Goal: Task Accomplishment & Management: Complete application form

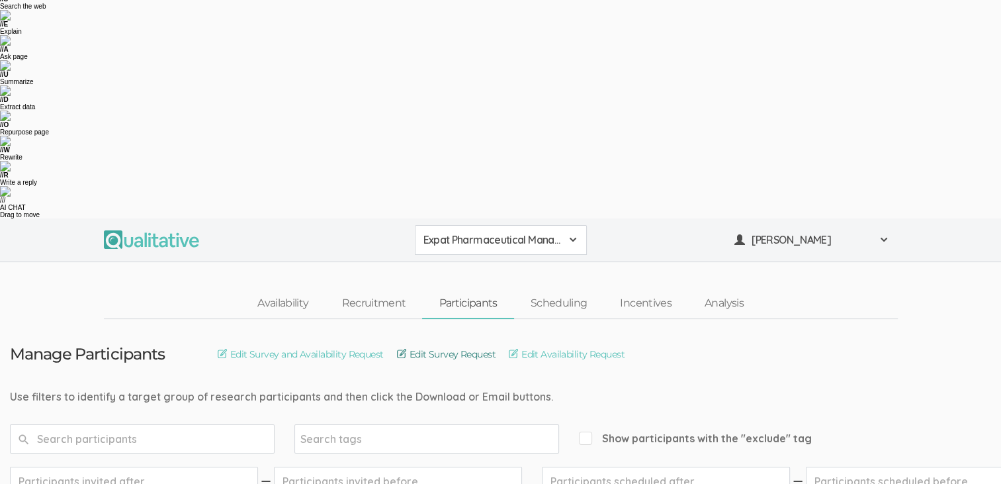
click at [453, 347] on link "Edit Survey Request" at bounding box center [446, 354] width 99 height 15
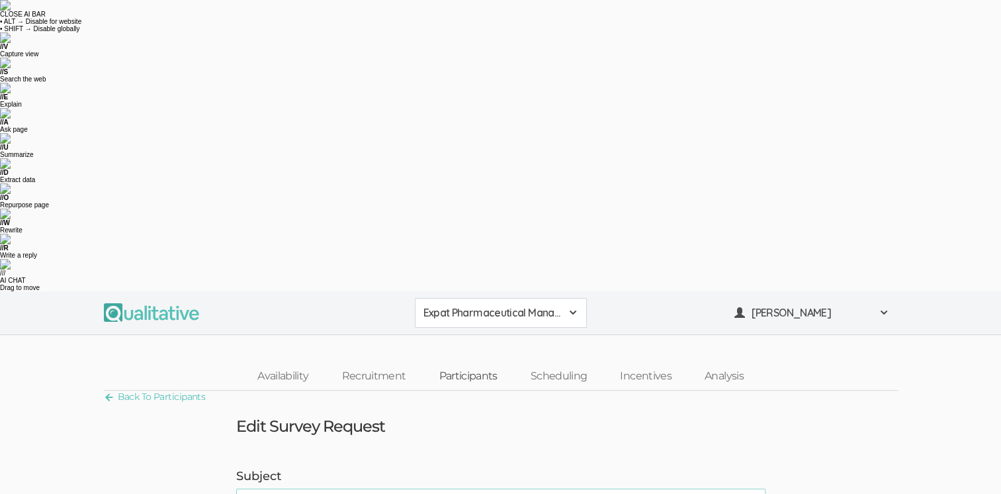
click at [463, 362] on link "Participants" at bounding box center [467, 376] width 91 height 28
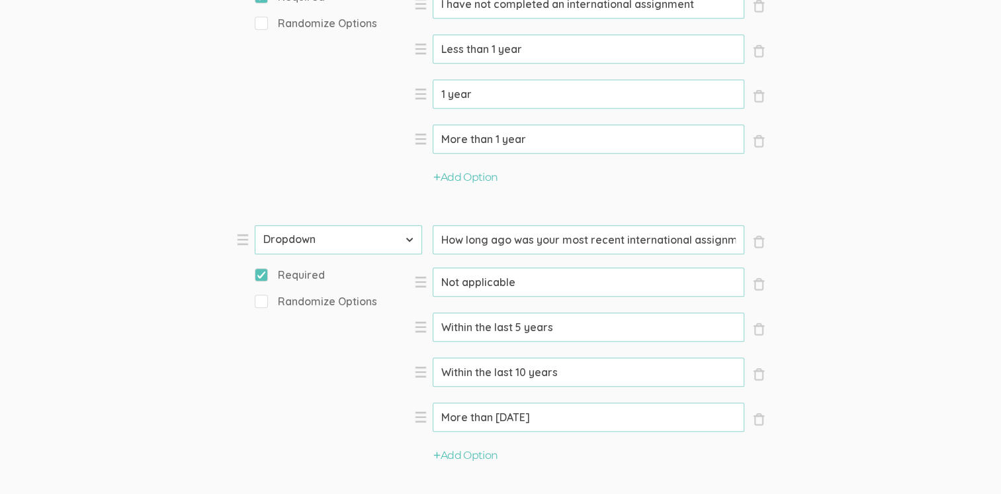
scroll to position [1390, 0]
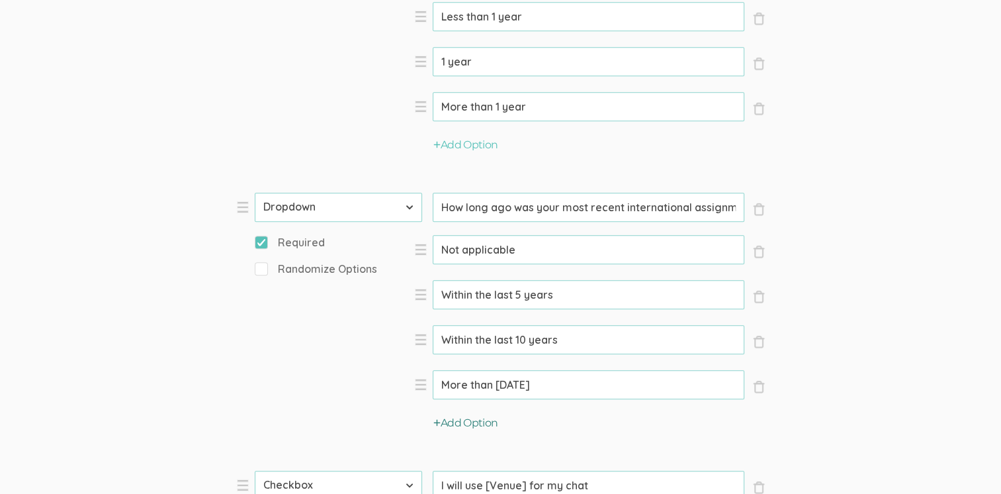
click at [438, 418] on icon "button" at bounding box center [437, 422] width 7 height 8
click at [437, 463] on icon "button" at bounding box center [437, 467] width 7 height 8
click at [420, 415] on li "× Close Option" at bounding box center [589, 438] width 351 height 46
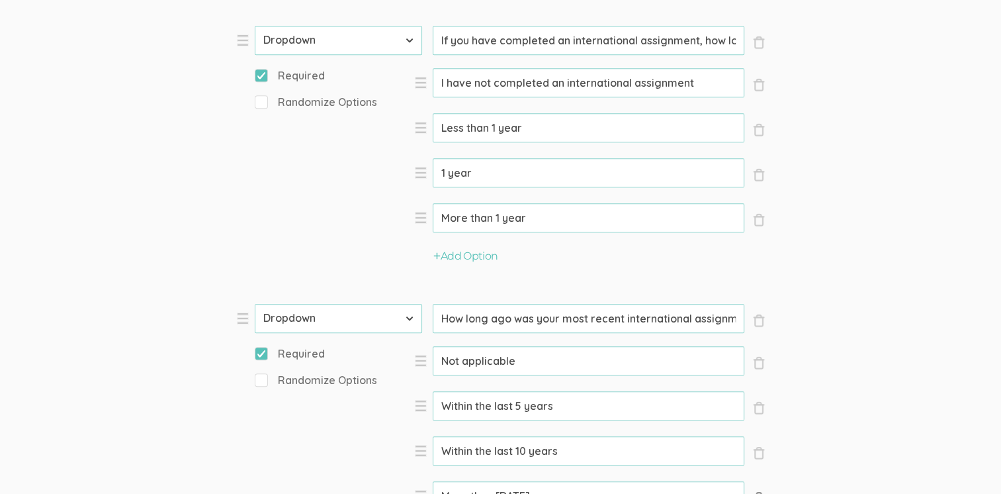
scroll to position [1258, 0]
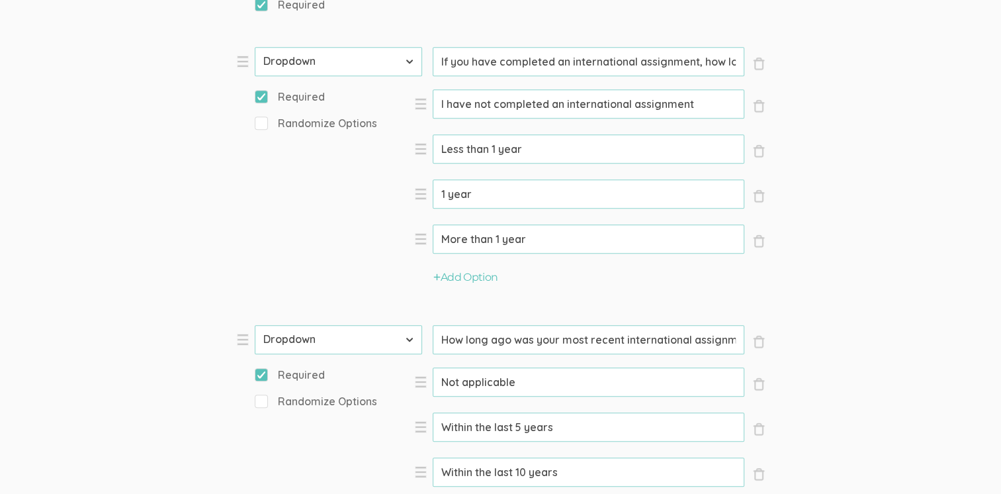
click at [281, 381] on ol "× Close Type First Name Last Name Email Phone Number LinkedIn Profile URL Count…" at bounding box center [501, 124] width 530 height 1465
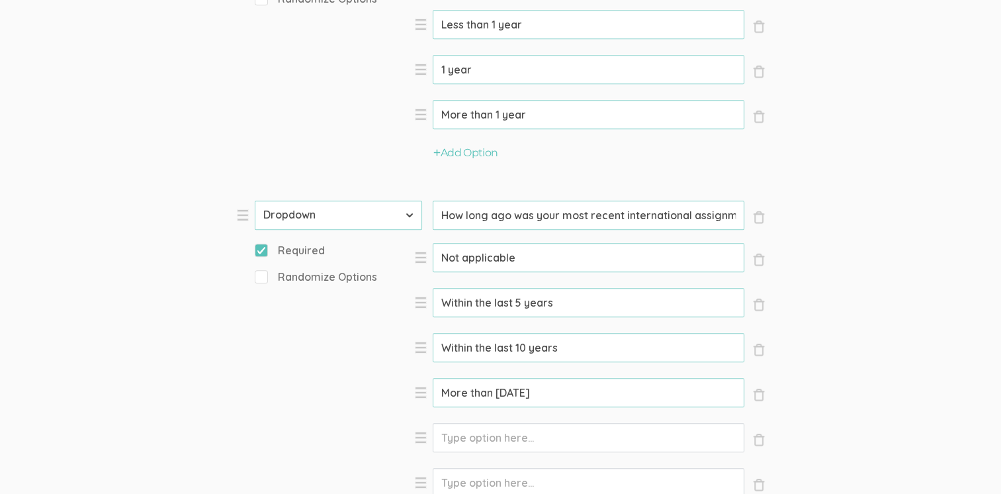
scroll to position [1390, 0]
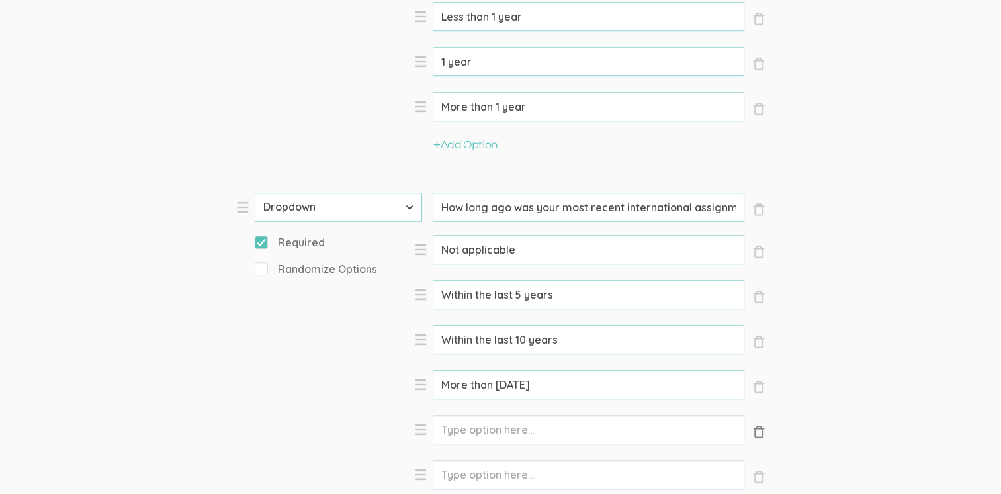
click at [759, 425] on span "×" at bounding box center [759, 431] width 13 height 13
drag, startPoint x: 277, startPoint y: 372, endPoint x: 263, endPoint y: 162, distance: 210.3
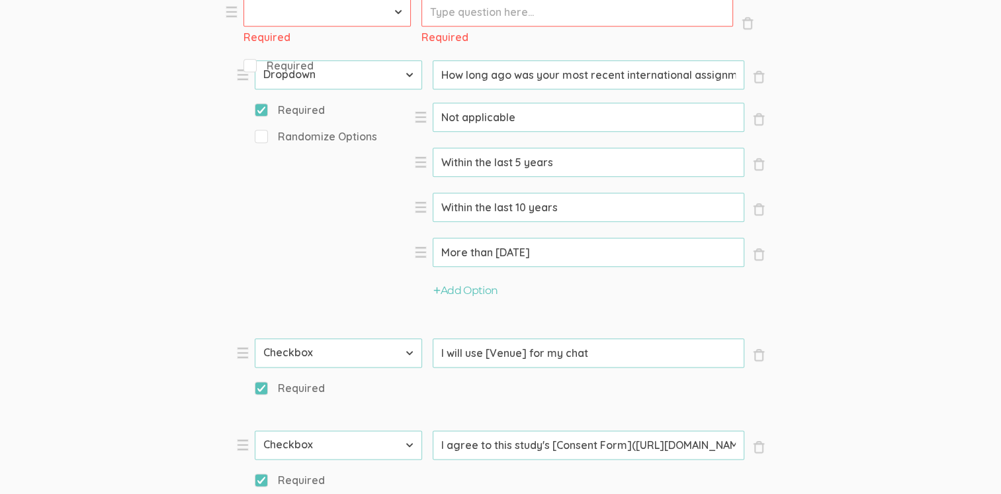
scroll to position [1509, 0]
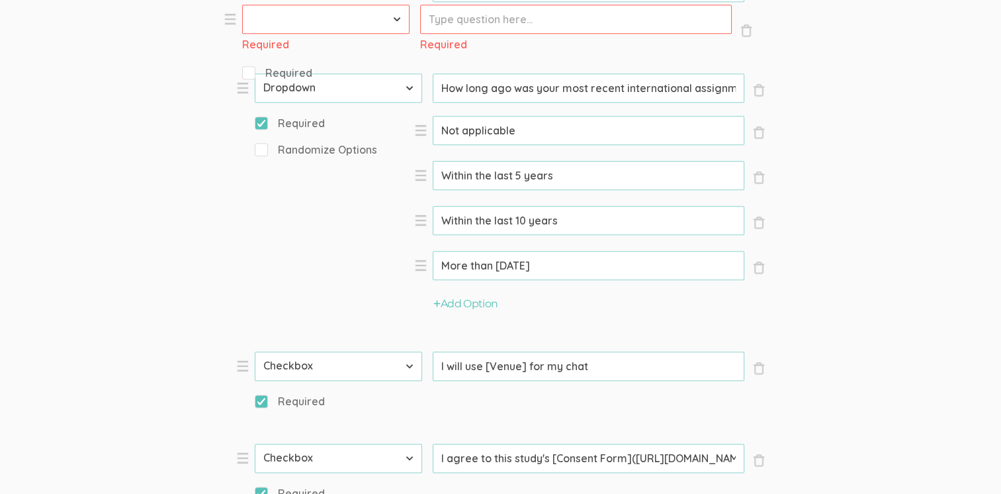
drag, startPoint x: 244, startPoint y: 246, endPoint x: 232, endPoint y: 23, distance: 224.0
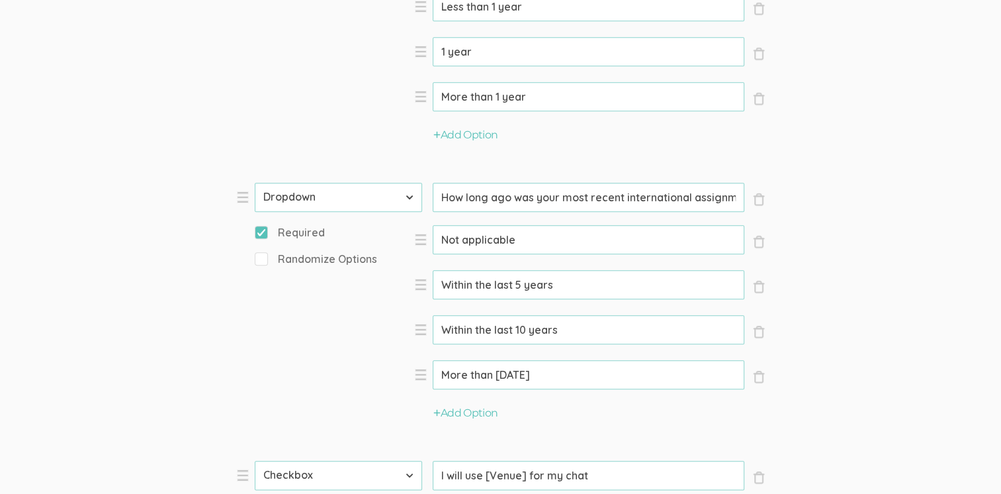
scroll to position [1377, 0]
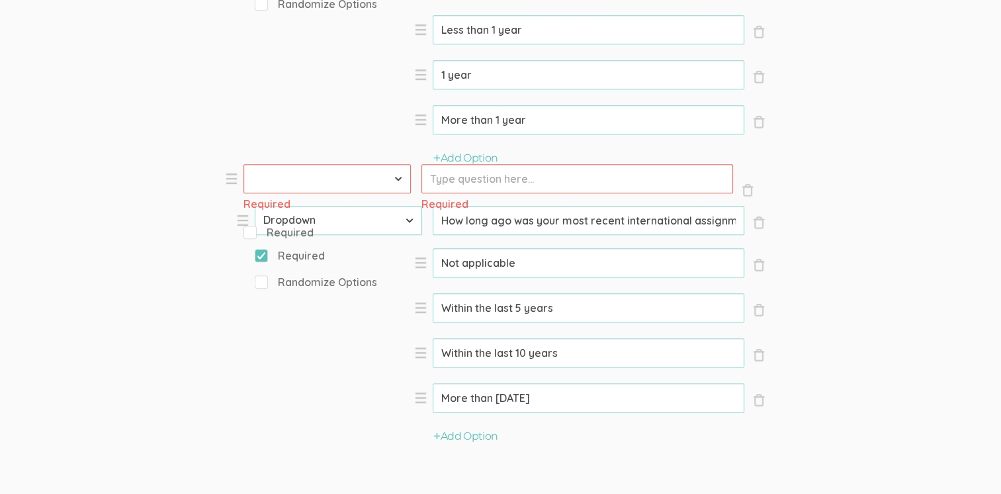
drag, startPoint x: 244, startPoint y: 396, endPoint x: 233, endPoint y: 191, distance: 205.5
checkbox input "false"
type input "I will use [Venue] for my chat"
select select "11"
type input "I agree to this study's [Consent Form]([URL][DOMAIN_NAME])"
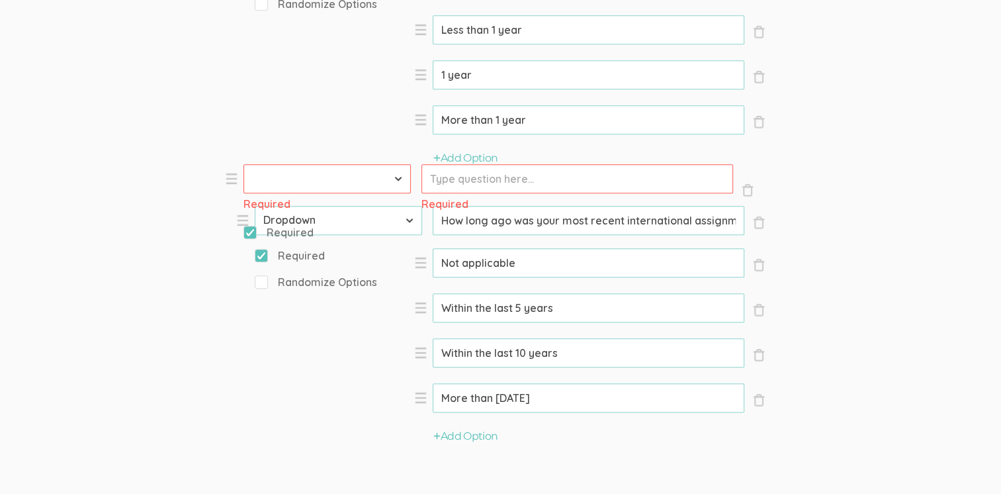
checkbox input "true"
select select "?"
select select "11"
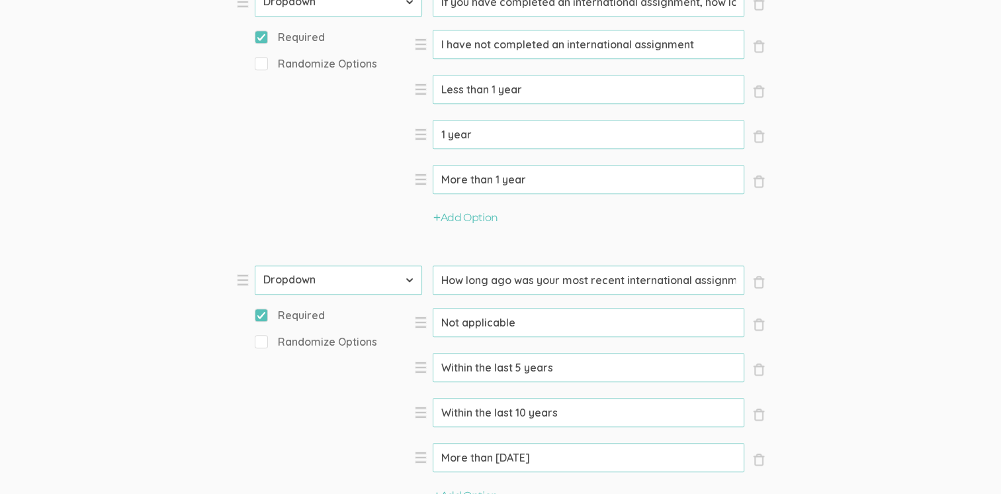
scroll to position [1311, 0]
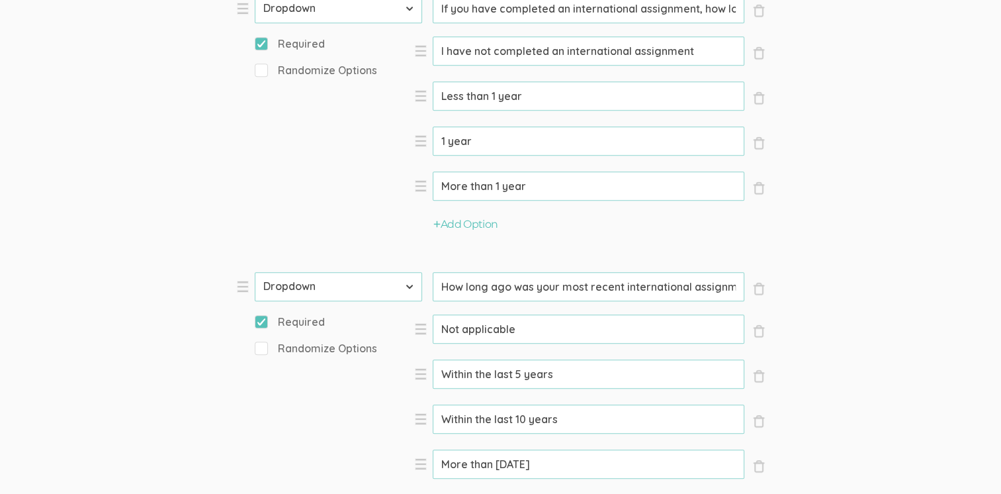
select select "10"
checkbox input "true"
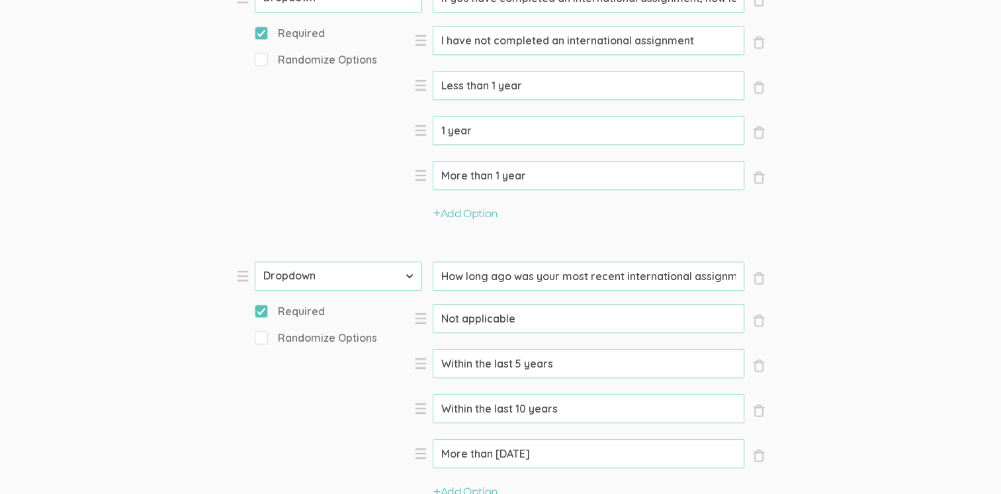
scroll to position [1244, 0]
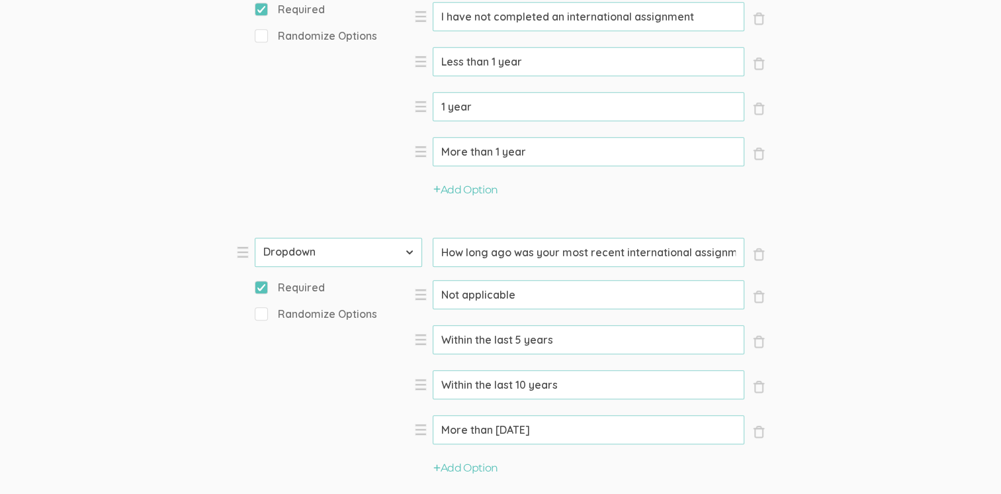
drag, startPoint x: 520, startPoint y: 340, endPoint x: 524, endPoint y: 348, distance: 8.6
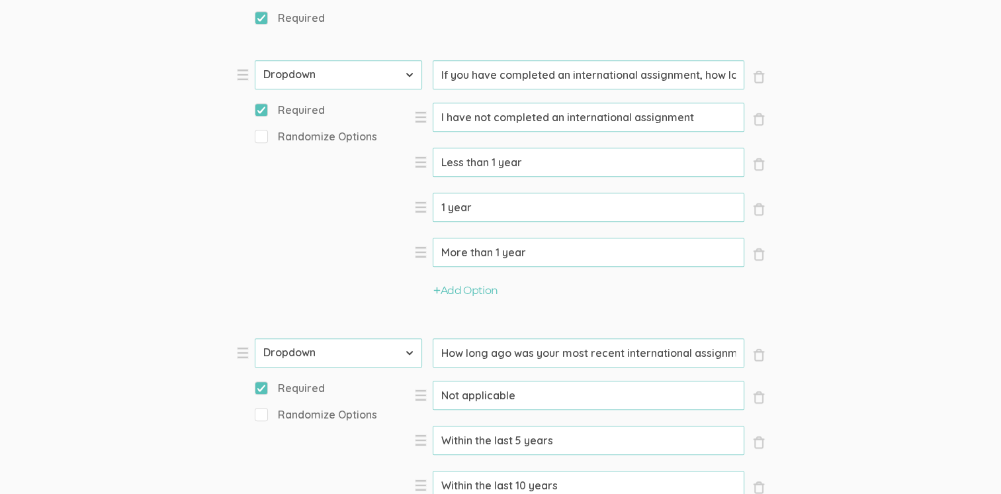
scroll to position [0, 20]
drag, startPoint x: 442, startPoint y: 60, endPoint x: 807, endPoint y: 65, distance: 364.8
click at [807, 65] on form "Question text can be formatted using Markdown syntax. Enabled Title [Incentive …" at bounding box center [500, 259] width 1001 height 2084
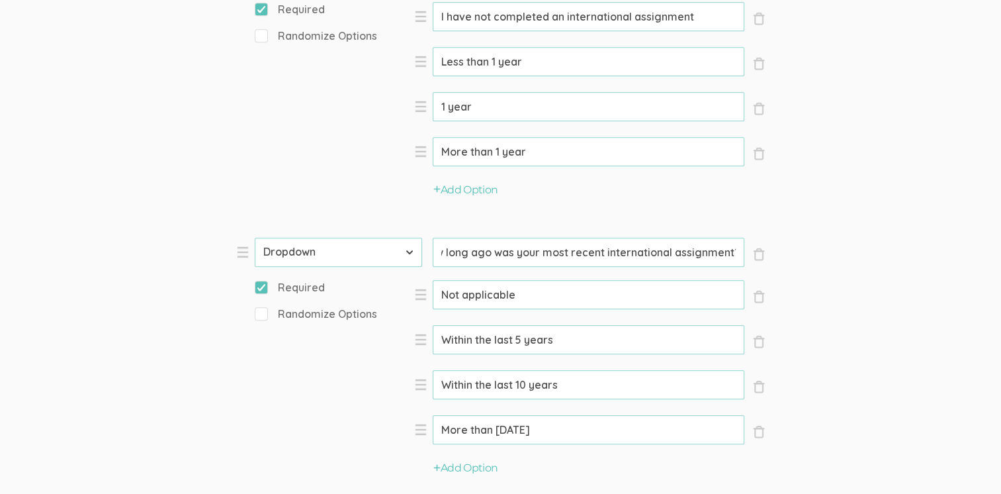
scroll to position [0, 0]
drag, startPoint x: 727, startPoint y: 342, endPoint x: 741, endPoint y: 347, distance: 15.3
type input "What was the duration of your international assignment?"
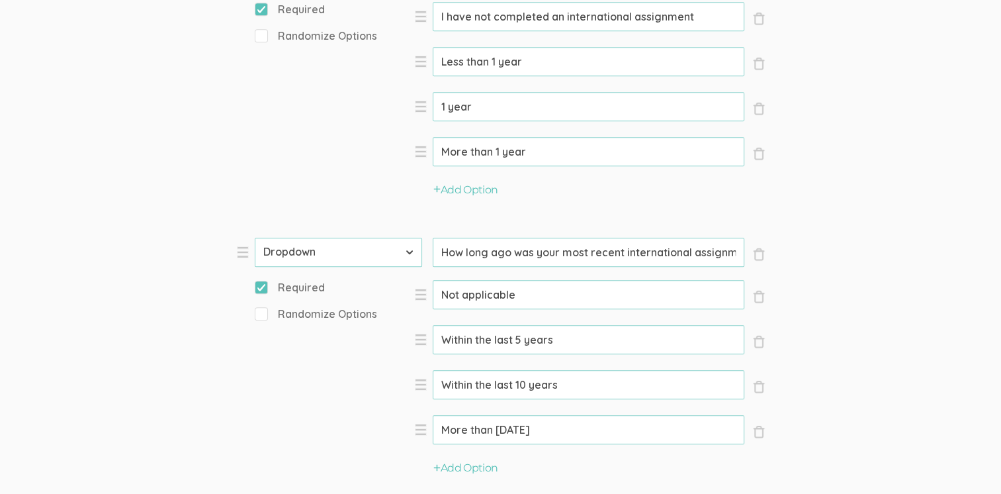
type input "Less than 3 months"
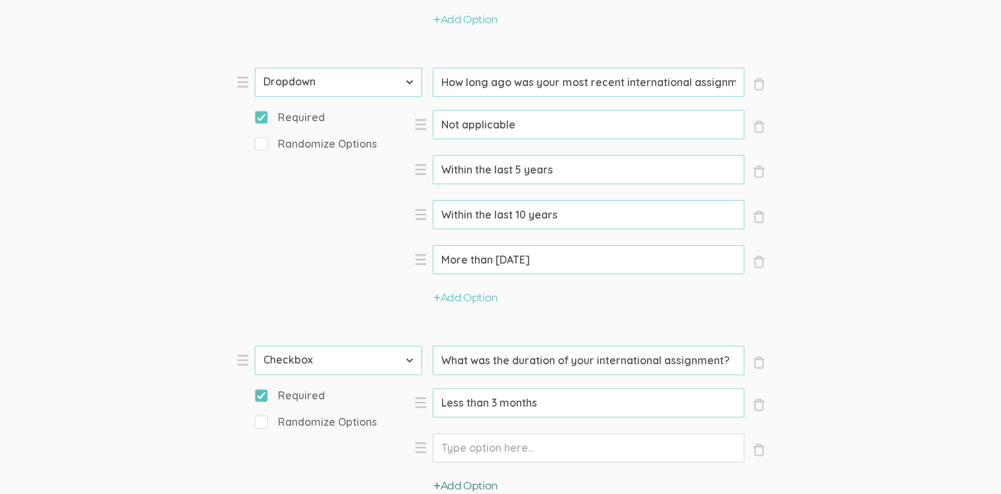
scroll to position [1509, 0]
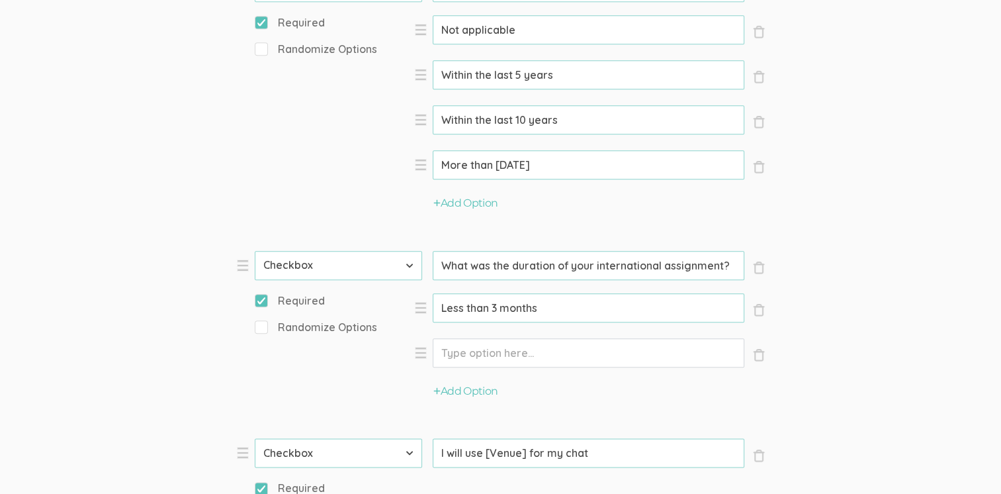
click at [449, 338] on input "Option" at bounding box center [589, 352] width 312 height 29
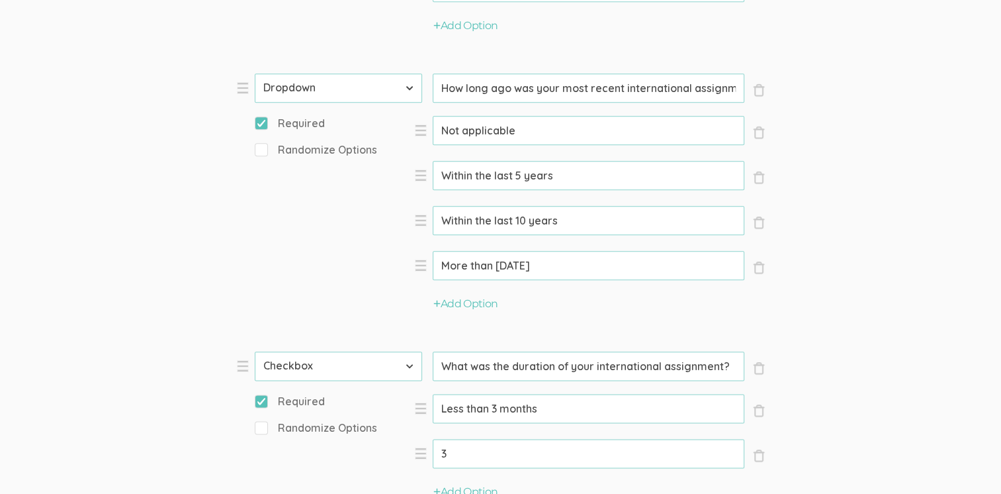
click at [976, 319] on form "Question text can be formatted using Markdown syntax. Enabled Title [Incentive …" at bounding box center [500, 16] width 1001 height 2129
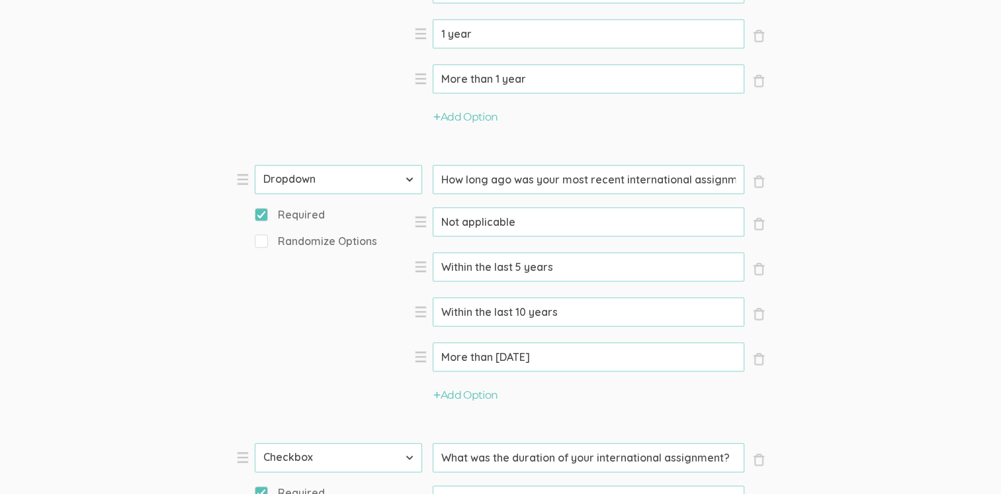
scroll to position [1411, 0]
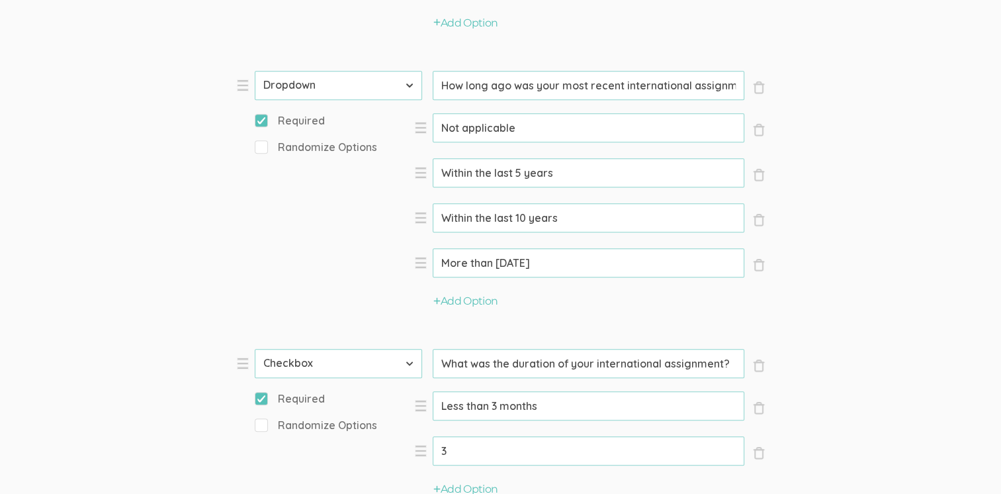
drag, startPoint x: 470, startPoint y: 261, endPoint x: 515, endPoint y: 273, distance: 46.6
click at [471, 436] on input "3" at bounding box center [589, 450] width 312 height 29
type input "3 -7 months"
click at [440, 484] on icon "button" at bounding box center [437, 488] width 7 height 8
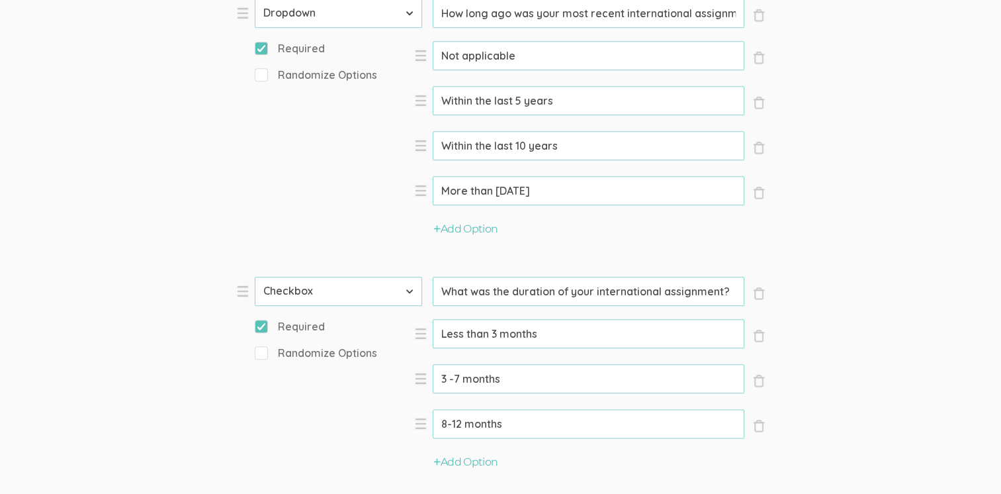
scroll to position [1544, 0]
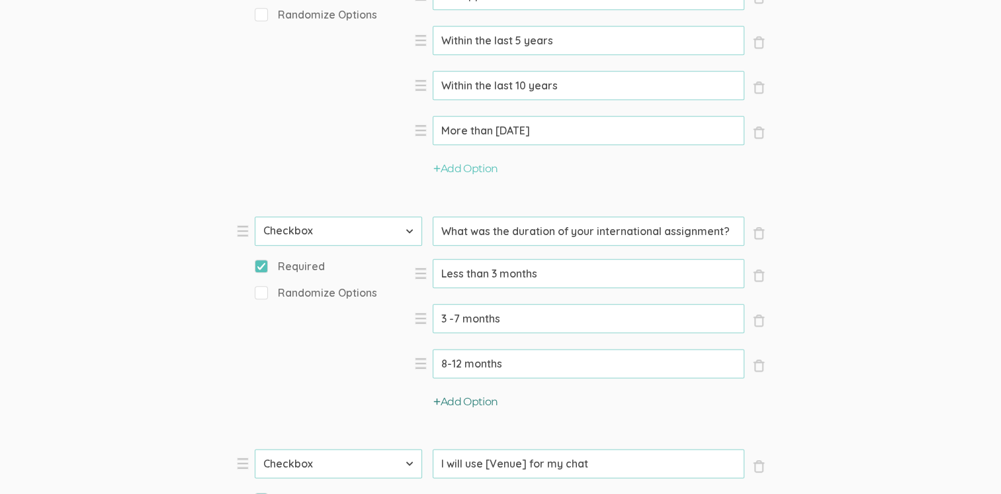
type input "8-12 months"
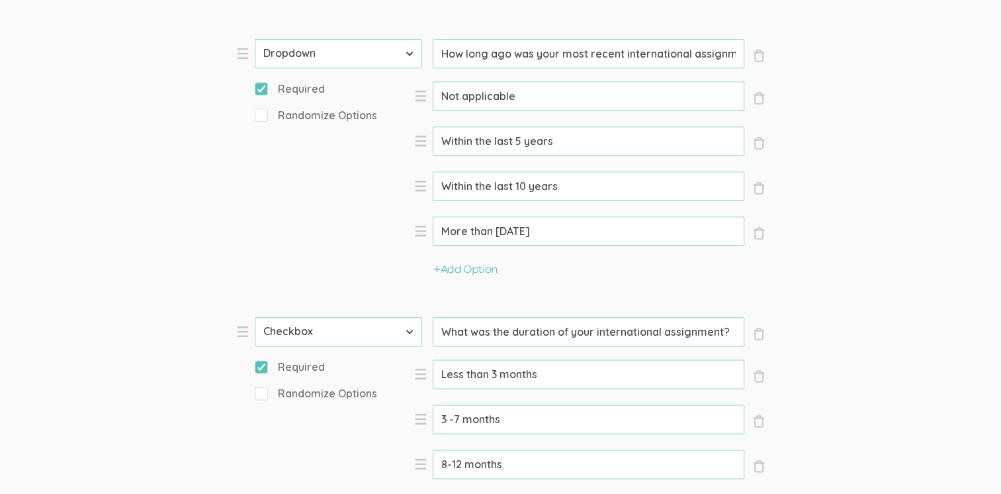
click at [437, 493] on icon "button" at bounding box center [437, 501] width 7 height 8
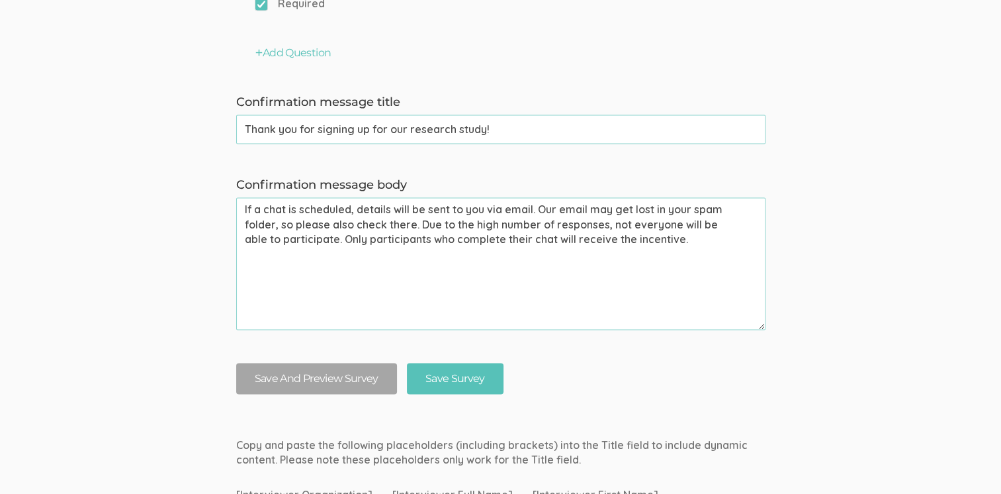
scroll to position [2177, 0]
type input "More than 12 months"
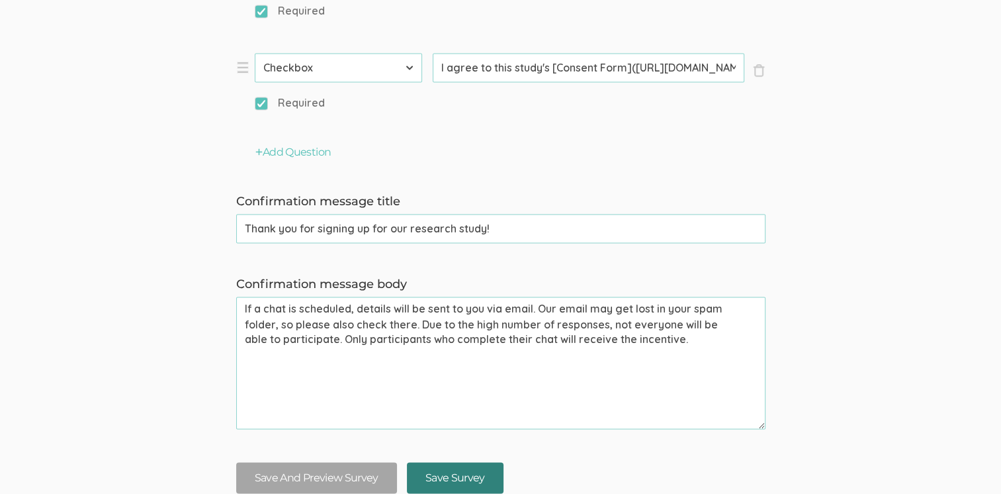
drag, startPoint x: 438, startPoint y: 183, endPoint x: 434, endPoint y: 189, distance: 6.8
click at [437, 462] on input "Save Survey" at bounding box center [455, 477] width 97 height 31
click at [467, 462] on input "Save Survey" at bounding box center [455, 477] width 97 height 31
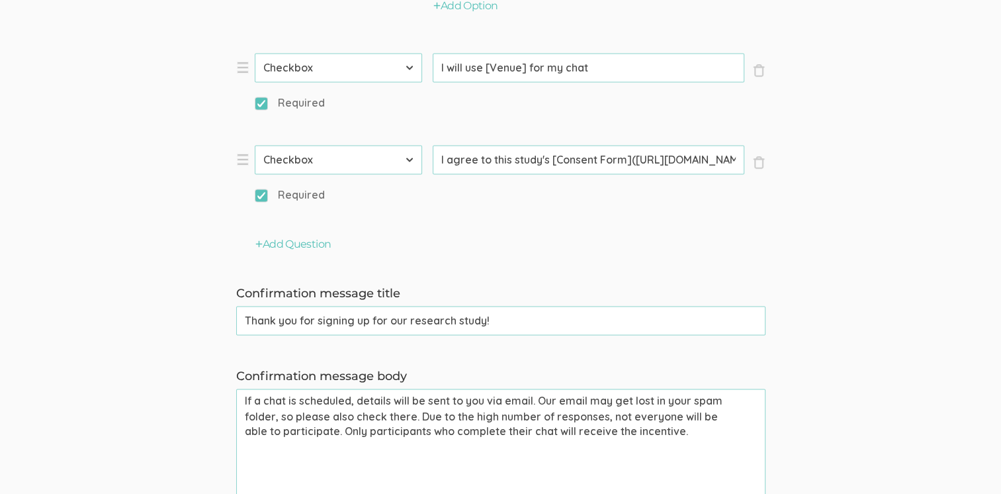
scroll to position [2118, 0]
